Goal: Transaction & Acquisition: Purchase product/service

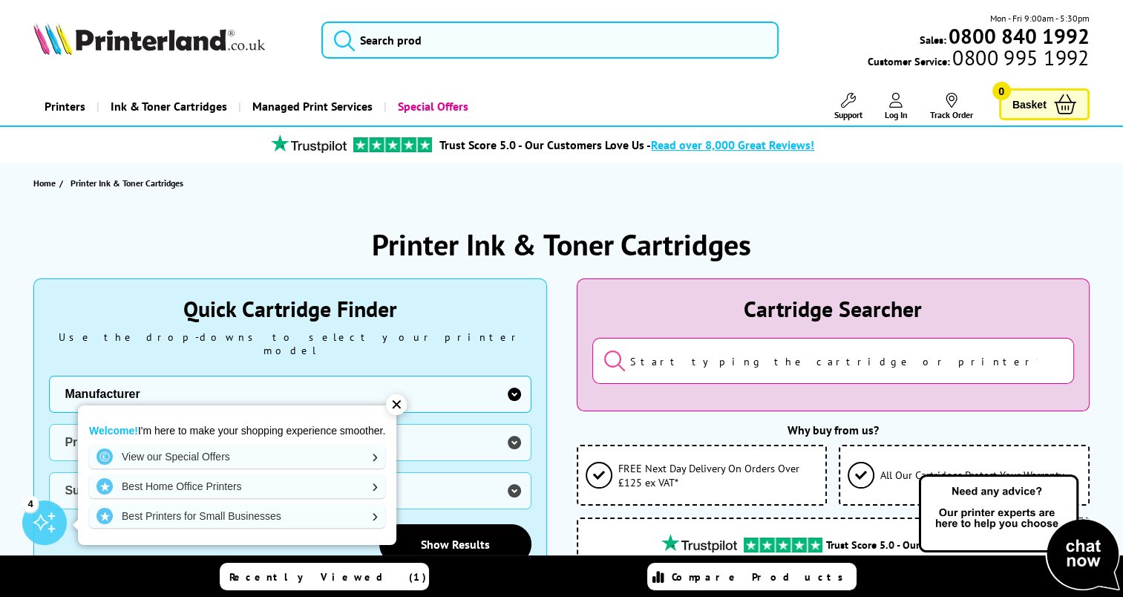
scroll to position [148, 0]
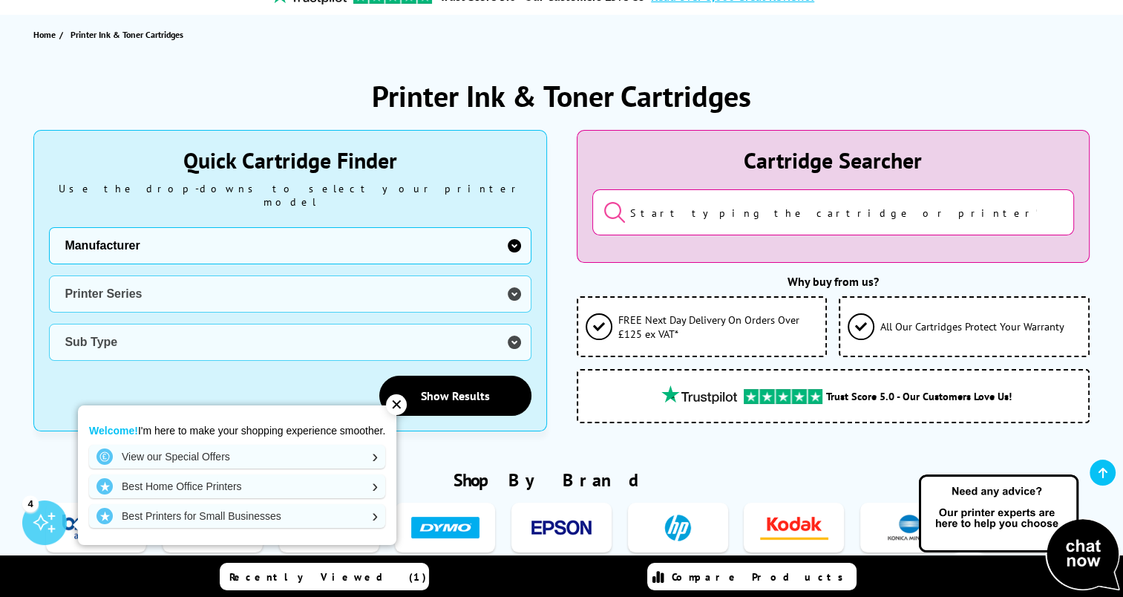
drag, startPoint x: 397, startPoint y: 409, endPoint x: 327, endPoint y: 382, distance: 74.7
click at [397, 409] on div "✕" at bounding box center [396, 404] width 21 height 21
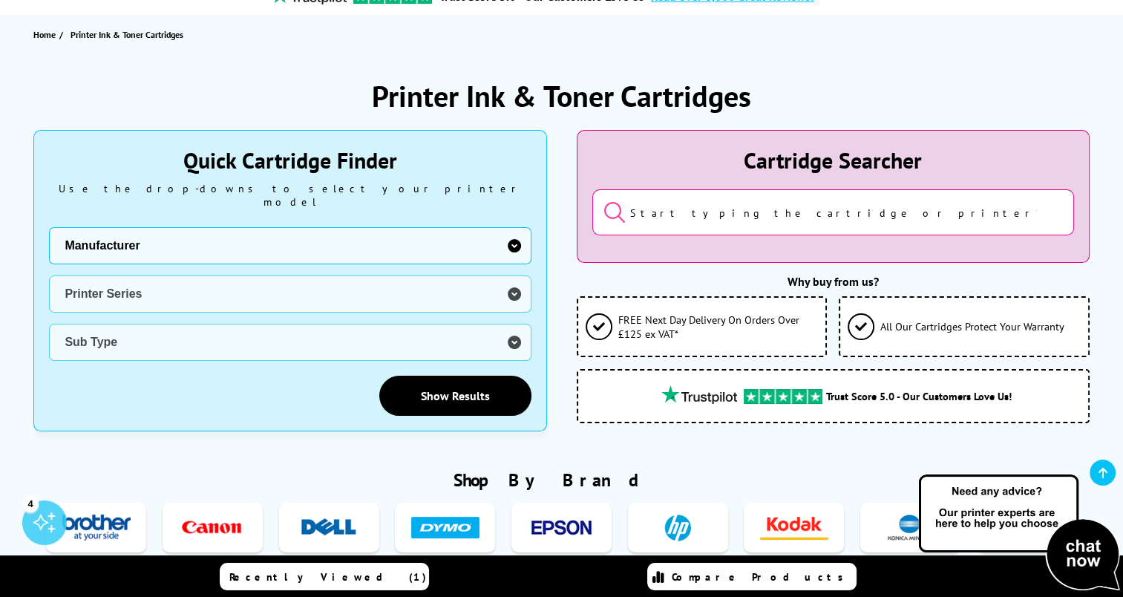
click at [166, 232] on select "Manufacturer Brother Canon Cubify Dell Dymo Epson HP Kodak Konica Minolta Kyoce…" at bounding box center [290, 245] width 482 height 37
select select "11997"
click at [49, 227] on select "Manufacturer Brother Canon Cubify Dell Dymo Epson HP Kodak Konica Minolta Kyoce…" at bounding box center [290, 245] width 482 height 37
click at [128, 278] on select "Printer Series DCP Inkjet Series FAX Inkjet Series HL Inkjet Series MFC Inkjet …" at bounding box center [290, 293] width 482 height 37
select select "32909"
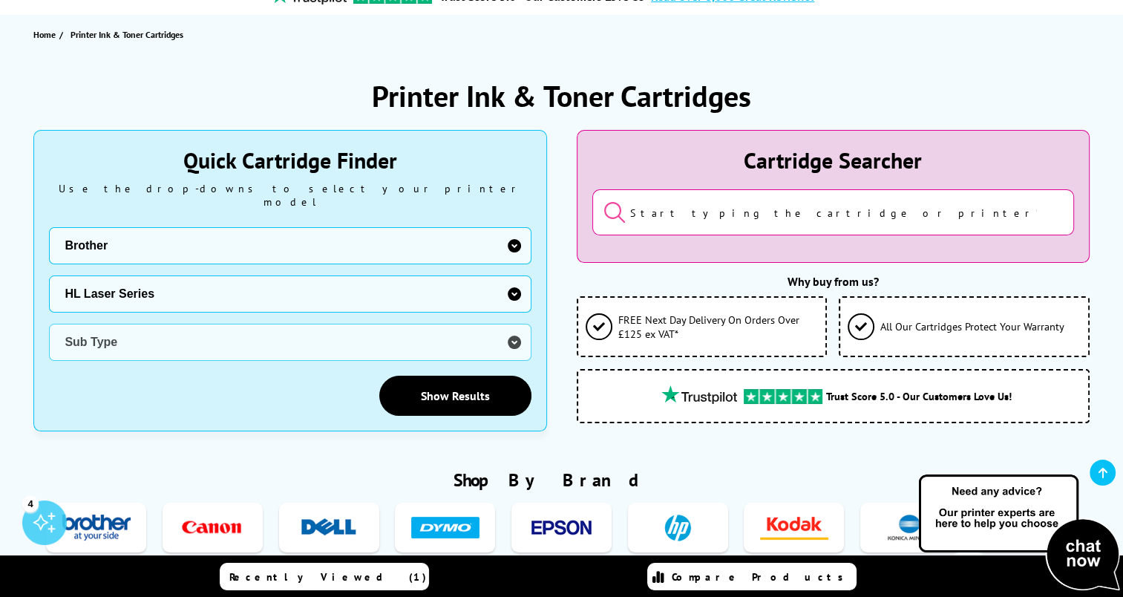
click at [49, 275] on select "Printer Series DCP Inkjet Series FAX Inkjet Series HL Inkjet Series MFC Inkjet …" at bounding box center [290, 293] width 482 height 37
click at [218, 328] on select "Sub Type Brother HL-1030 Brother HL-1110 Brother HL-1112 Brother HL-1210W Broth…" at bounding box center [290, 342] width 482 height 37
select select "6513"
click at [49, 324] on select "Sub Type Brother HL-1030 Brother HL-1110 Brother HL-1112 Brother HL-1210W Broth…" at bounding box center [290, 342] width 482 height 37
click at [457, 395] on link "Show Results" at bounding box center [455, 396] width 152 height 40
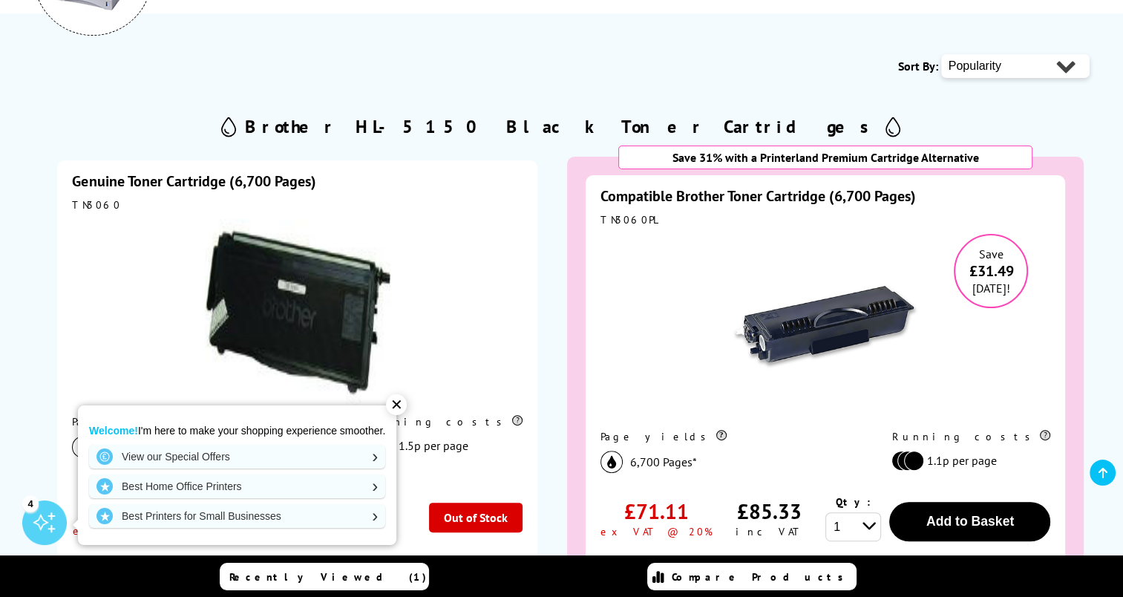
scroll to position [368, 0]
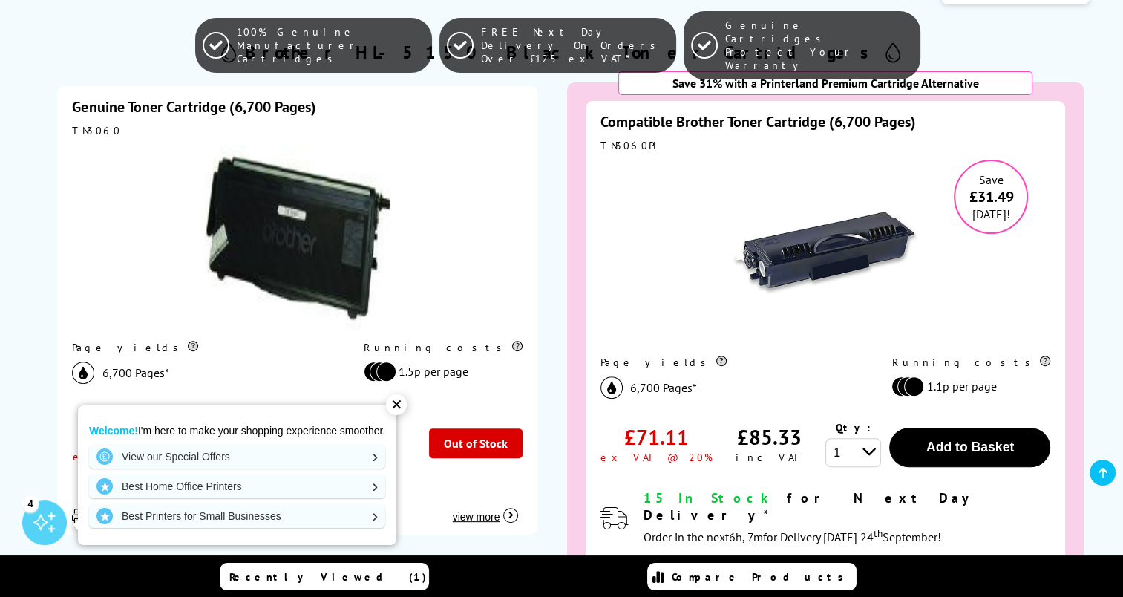
click at [399, 408] on div "✕" at bounding box center [396, 404] width 21 height 21
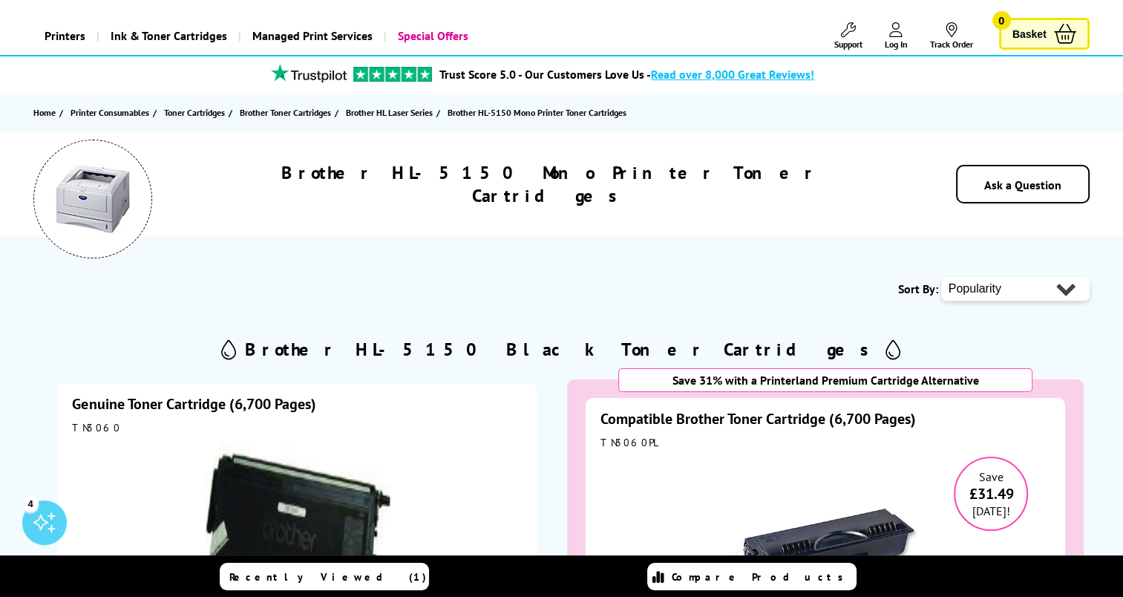
scroll to position [0, 0]
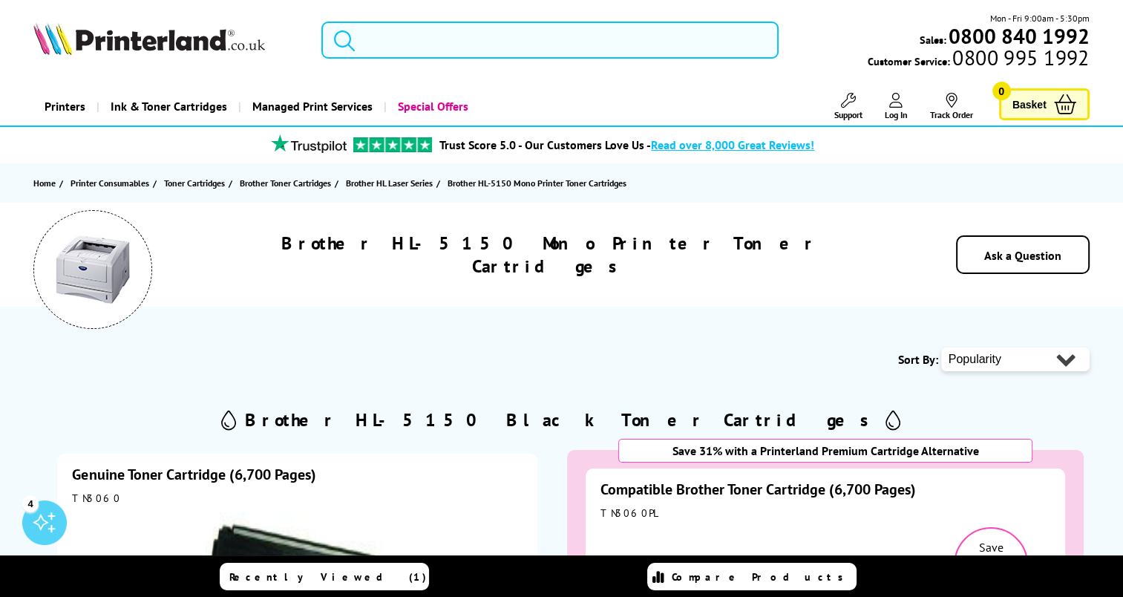
click at [424, 32] on input "search" at bounding box center [550, 40] width 457 height 37
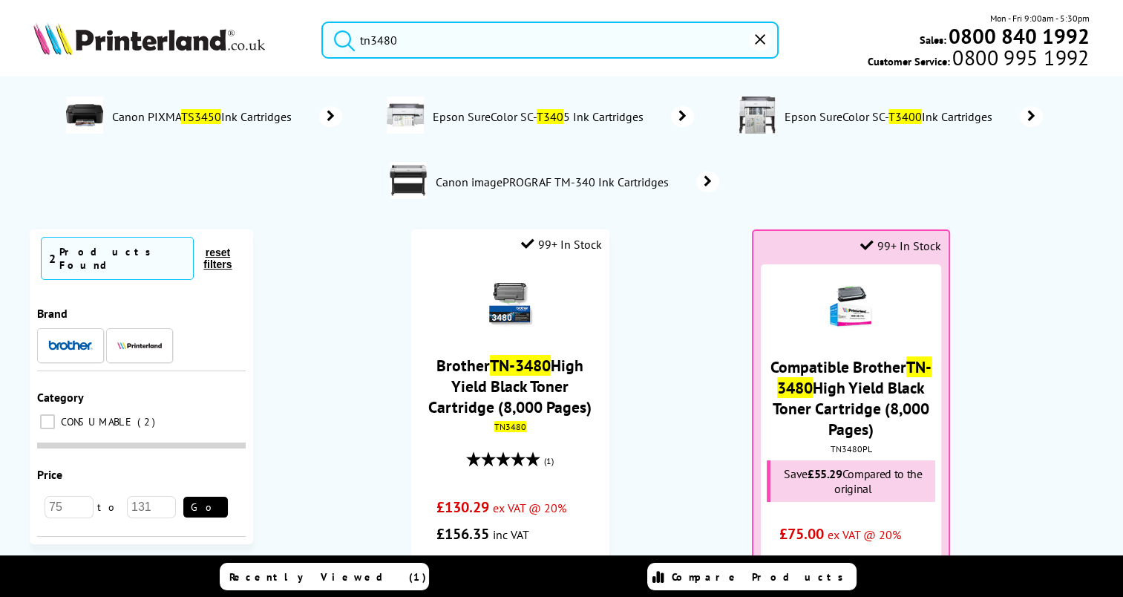
type input "tn3480"
click at [191, 41] on img at bounding box center [149, 38] width 232 height 33
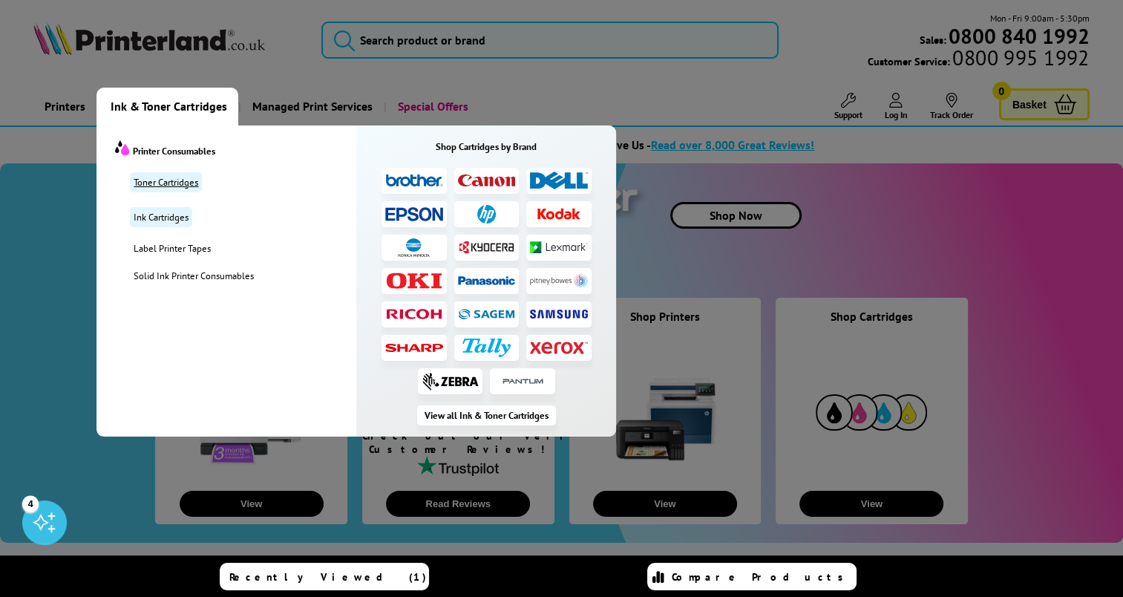
click at [169, 190] on link "Toner Cartridges" at bounding box center [166, 182] width 72 height 20
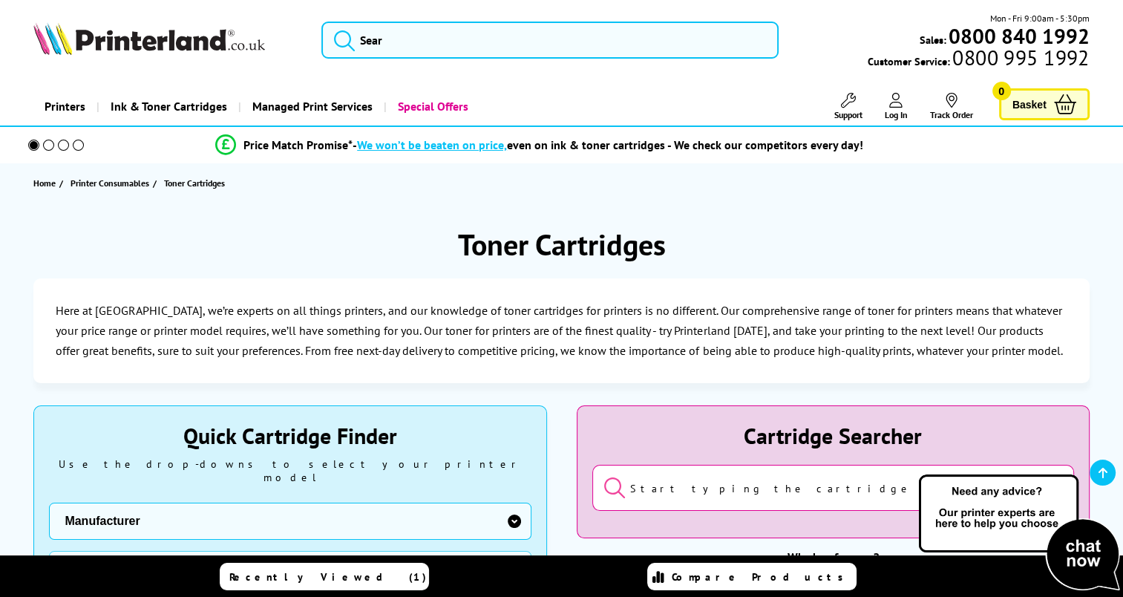
scroll to position [223, 0]
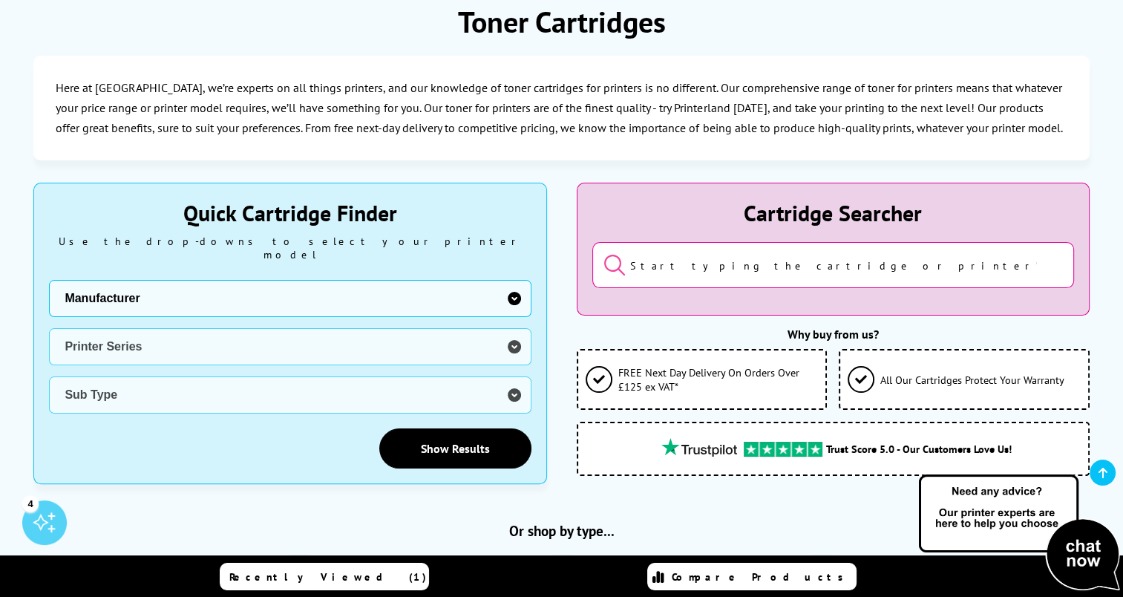
click at [772, 265] on input "search" at bounding box center [834, 265] width 482 height 46
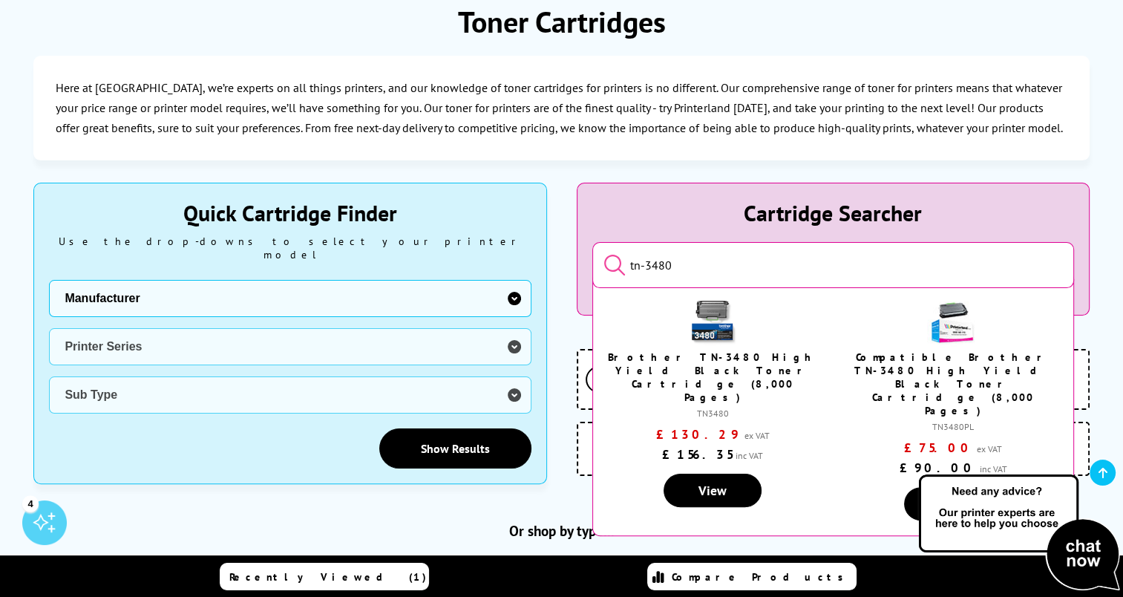
type input "tn-3480"
click at [983, 353] on link "Compatible Brother TN-3480 High Yield Black Toner Cartridge (8,000 Pages)" at bounding box center [954, 383] width 198 height 67
